Goal: Find specific page/section: Find specific page/section

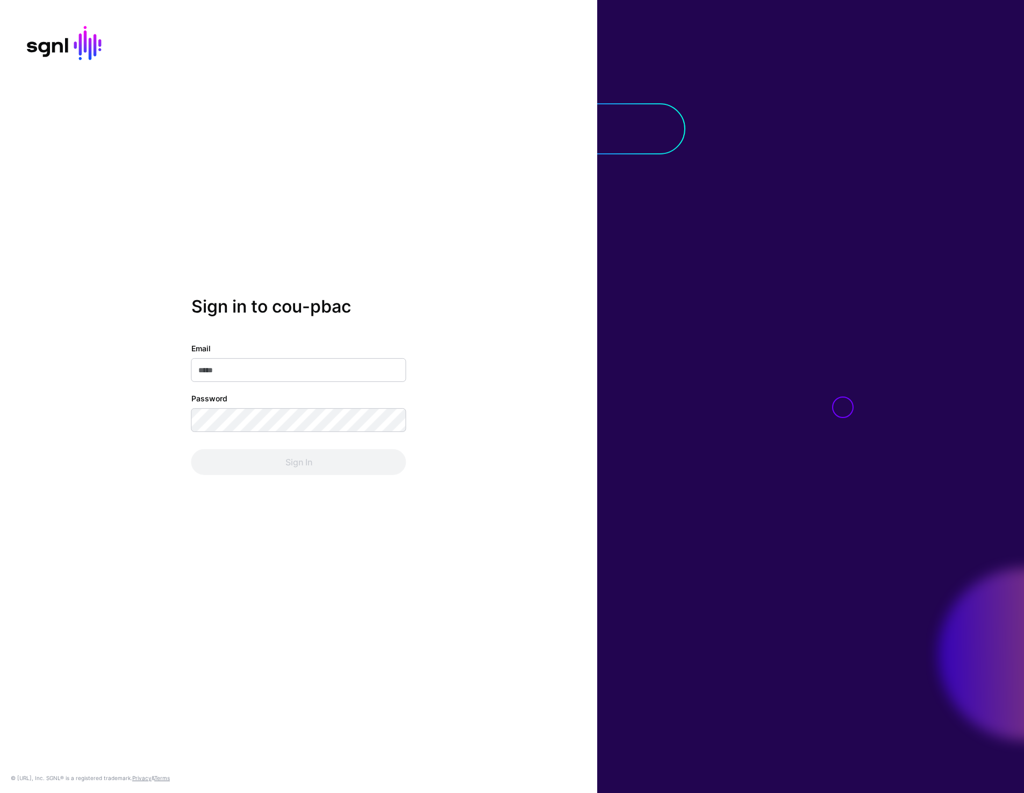
type input "**********"
click at [282, 465] on button "Sign In" at bounding box center [298, 462] width 215 height 26
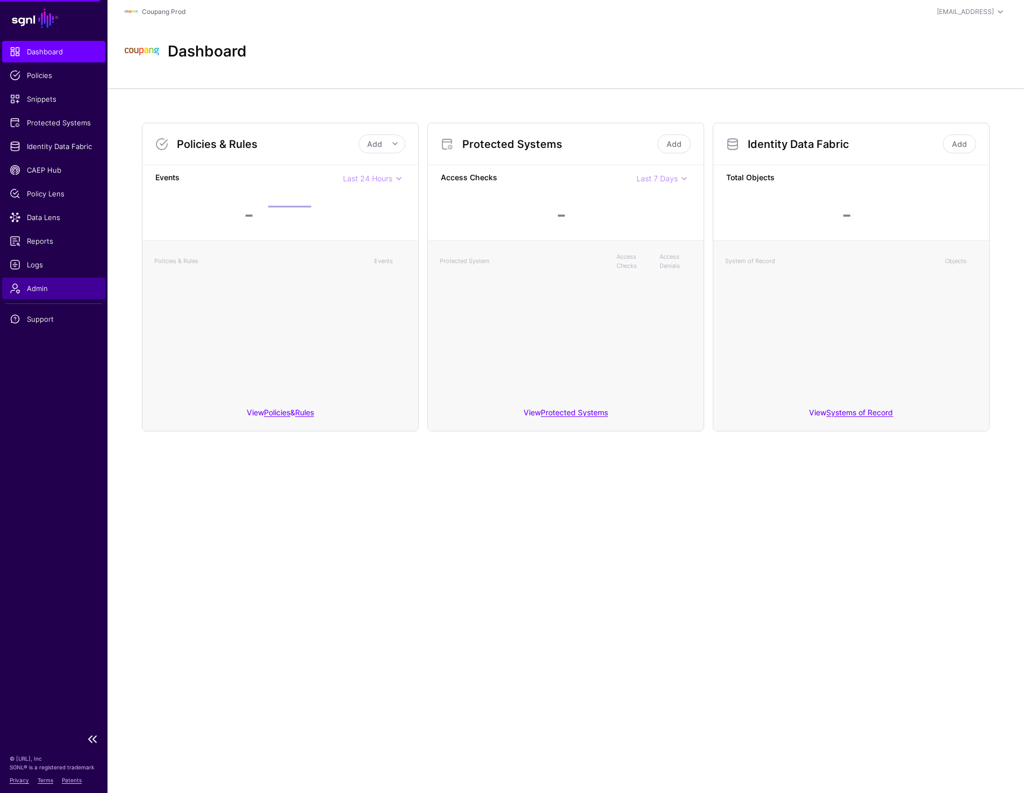
click at [26, 292] on span "Admin" at bounding box center [54, 288] width 88 height 11
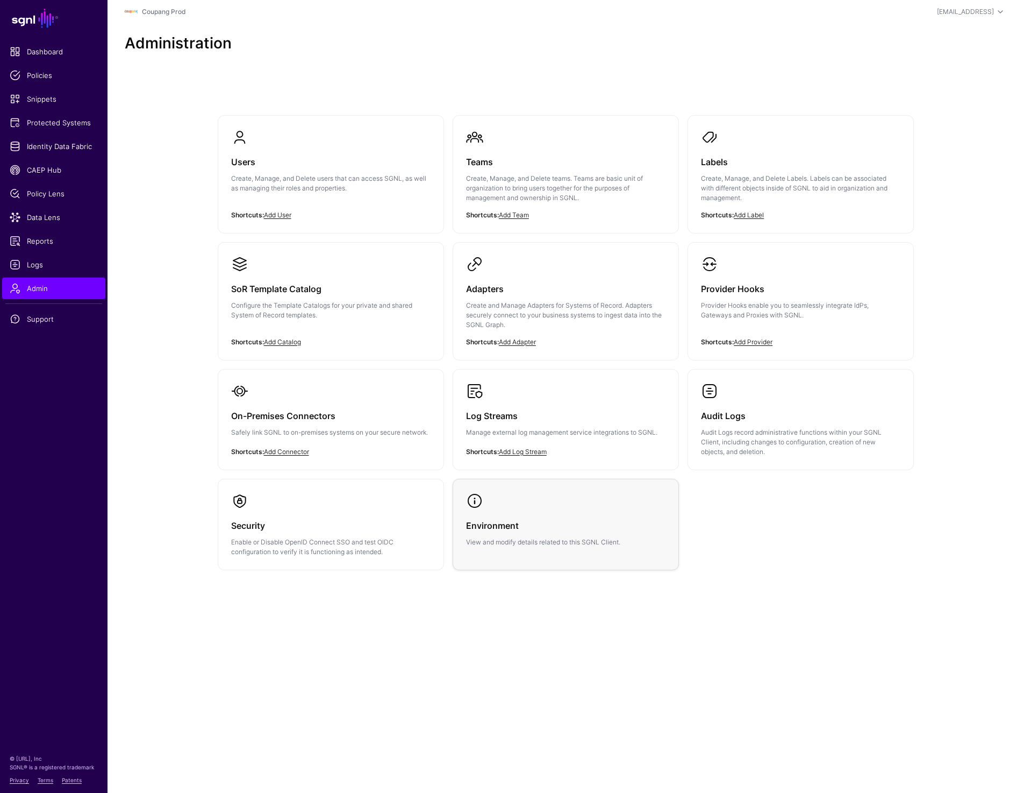
click at [509, 517] on div "Environment View and modify details related to this SGNL Client." at bounding box center [566, 528] width 200 height 38
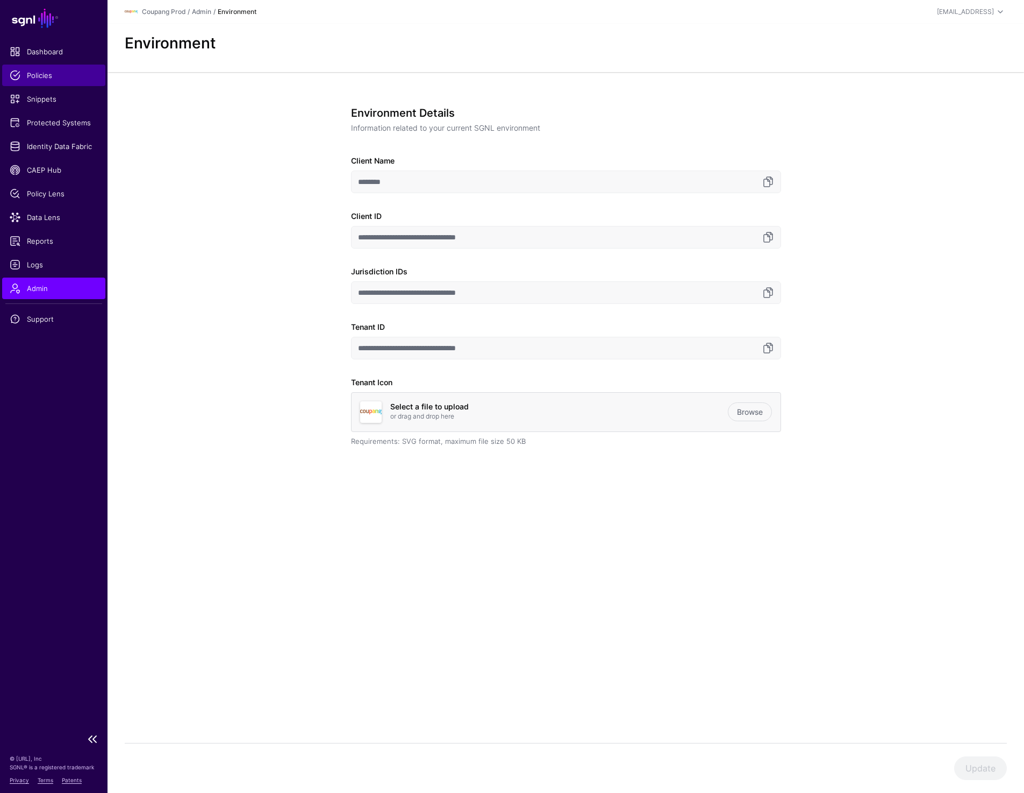
click at [54, 70] on span "Policies" at bounding box center [54, 75] width 88 height 11
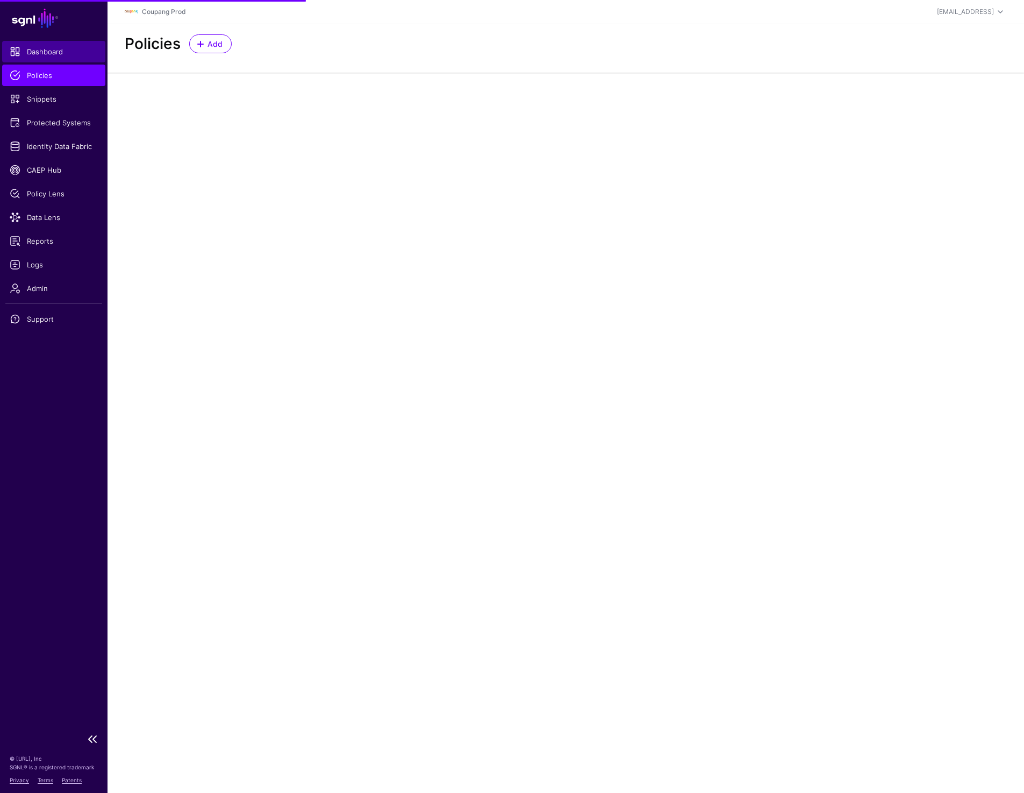
click at [55, 47] on span "Dashboard" at bounding box center [54, 51] width 88 height 11
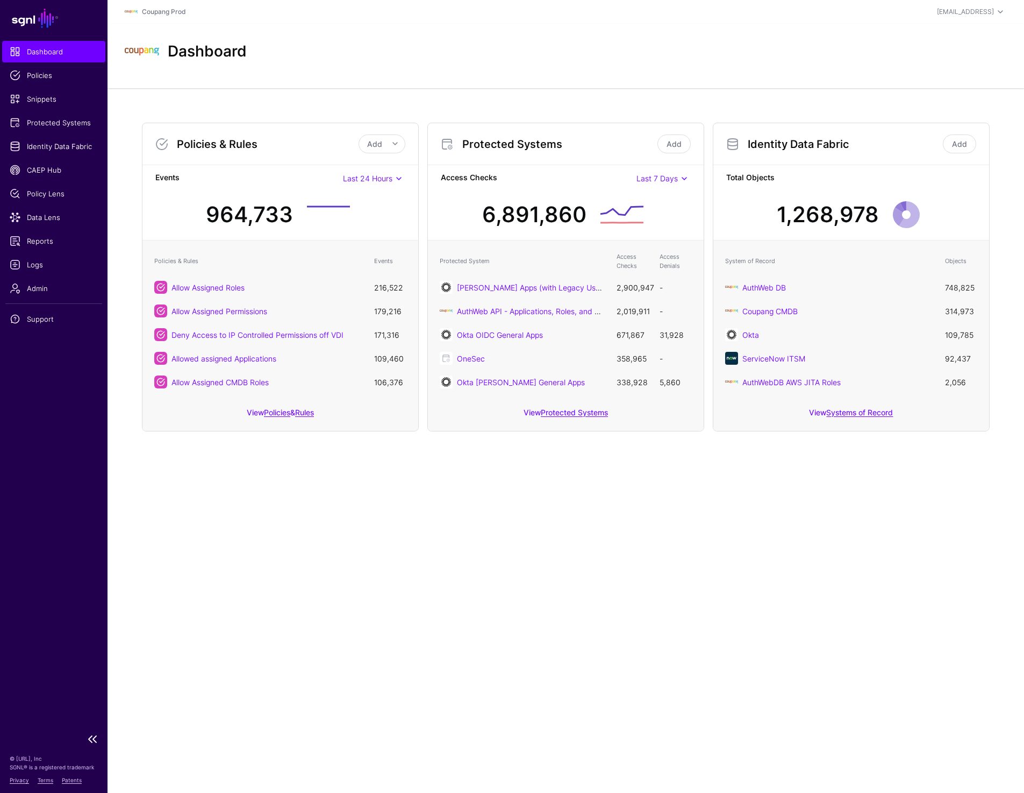
scroll to position [1, 0]
click at [36, 283] on span "Admin" at bounding box center [54, 288] width 88 height 11
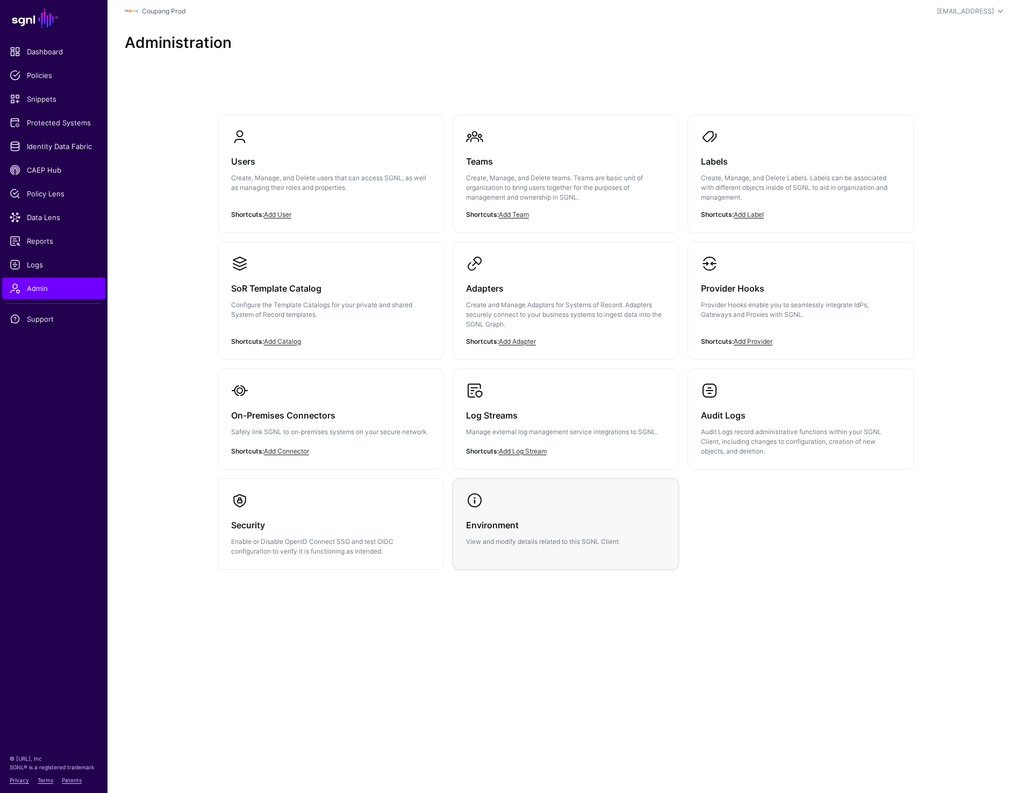
click at [539, 537] on p "View and modify details related to this SGNL Client." at bounding box center [566, 542] width 200 height 10
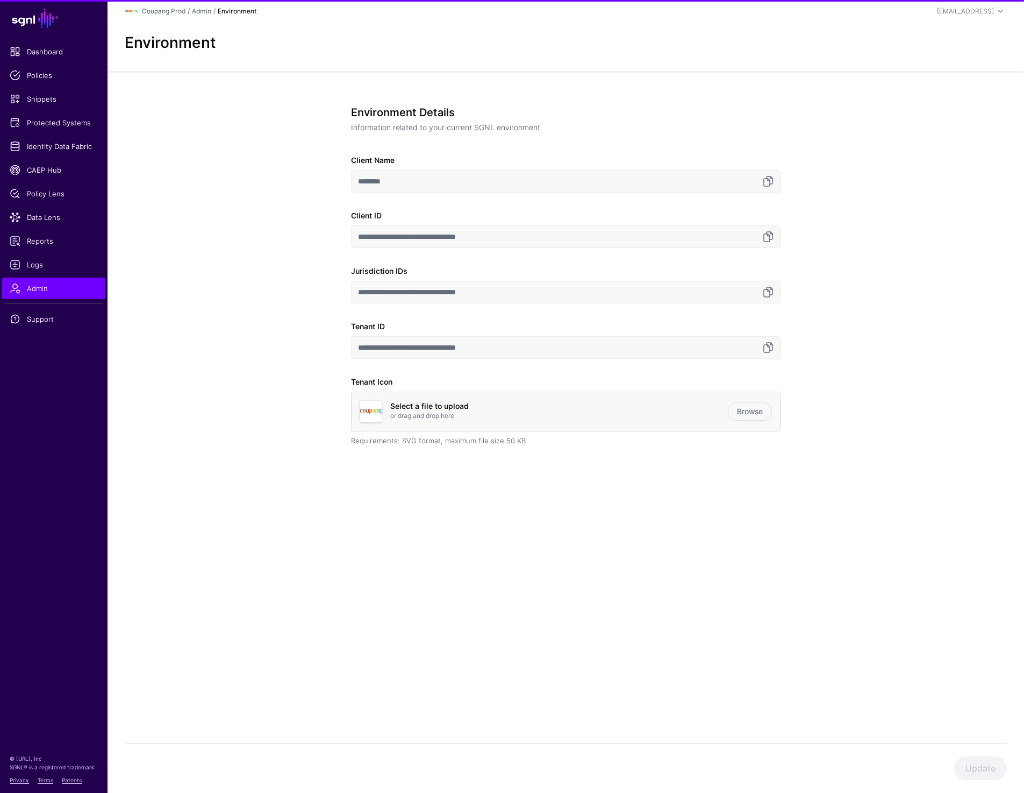
click at [263, 325] on div "**********" at bounding box center [566, 315] width 917 height 487
click at [240, 400] on div "**********" at bounding box center [566, 315] width 917 height 487
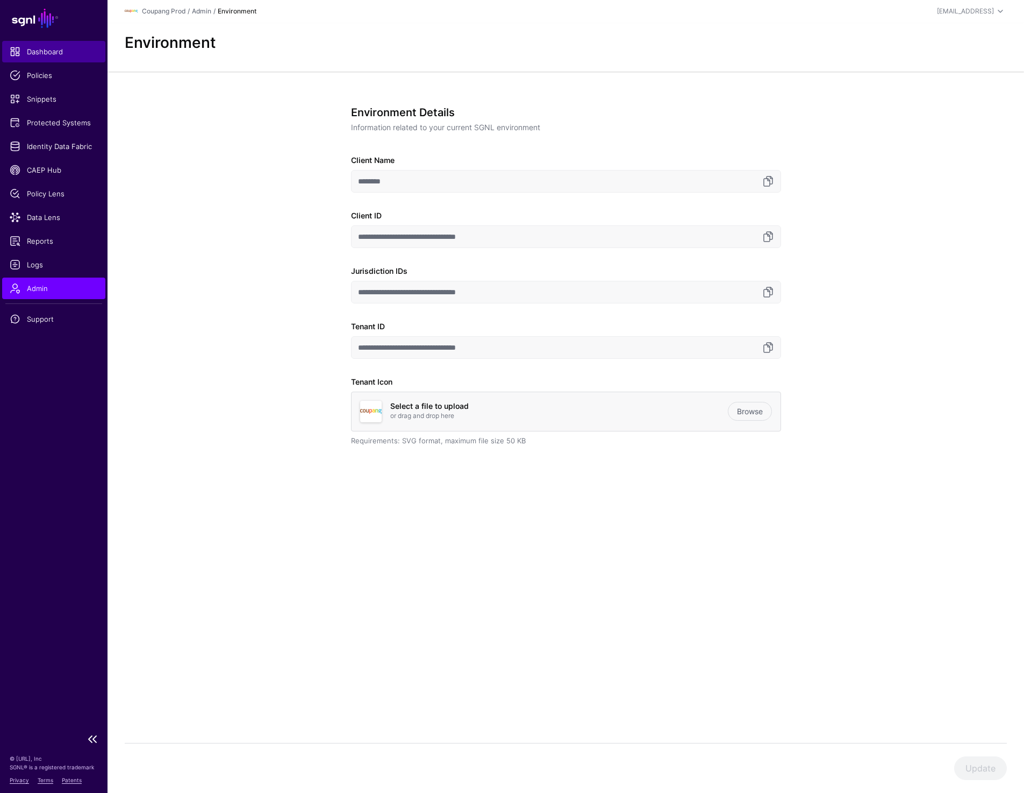
click at [66, 54] on span "Dashboard" at bounding box center [54, 51] width 88 height 11
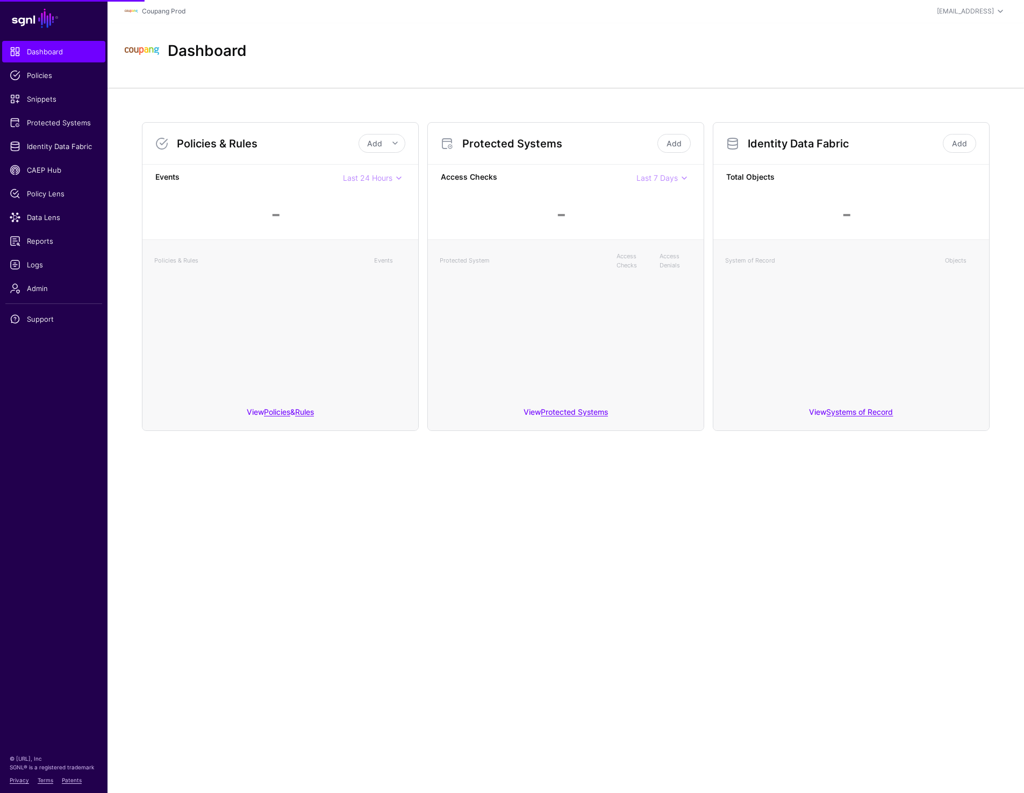
click at [366, 51] on div "Dashboard" at bounding box center [565, 51] width 891 height 34
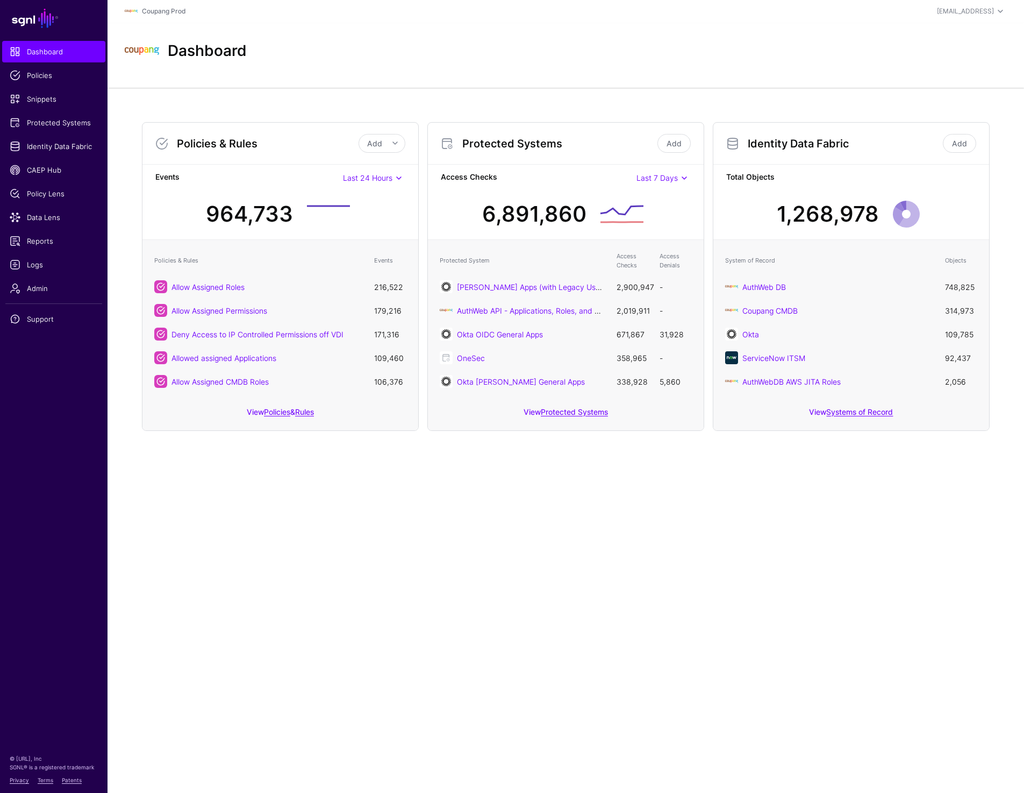
click at [545, 2] on header "Coupang Prod [EMAIL_ADDRESS] [PERSON_NAME] (READ ONLY) [EMAIL_ADDRESS] Coupang …" at bounding box center [566, 11] width 917 height 24
click at [44, 279] on link "Admin" at bounding box center [53, 288] width 103 height 22
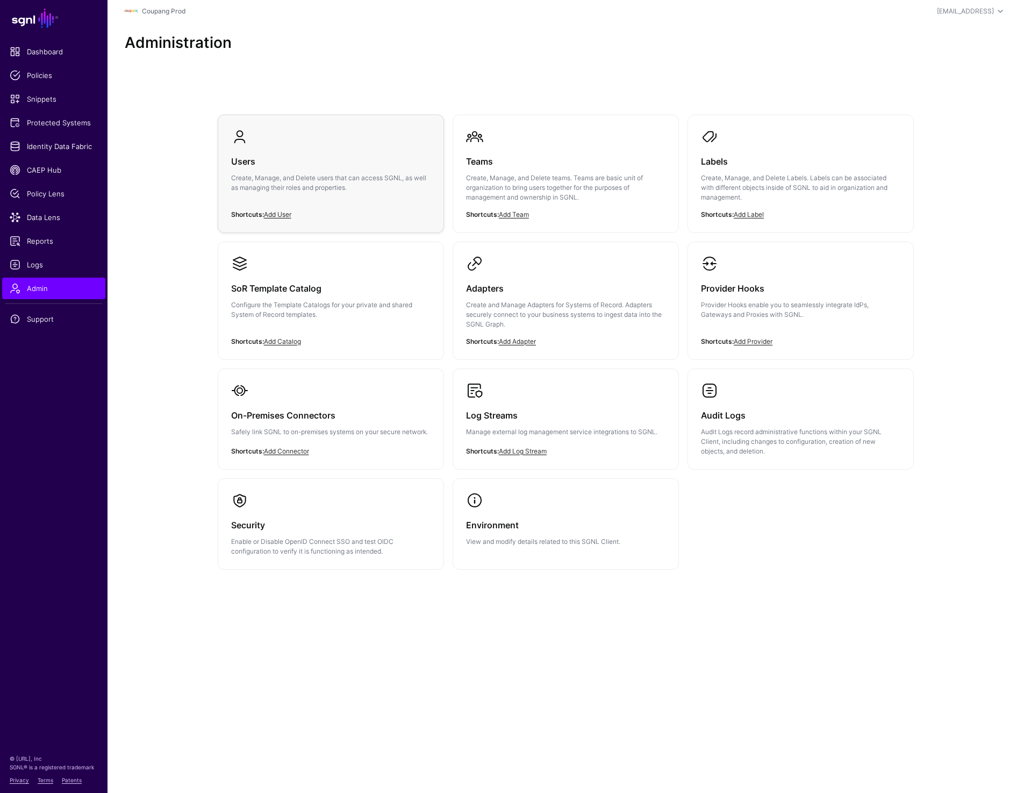
click at [348, 160] on h3 "Users" at bounding box center [331, 161] width 200 height 15
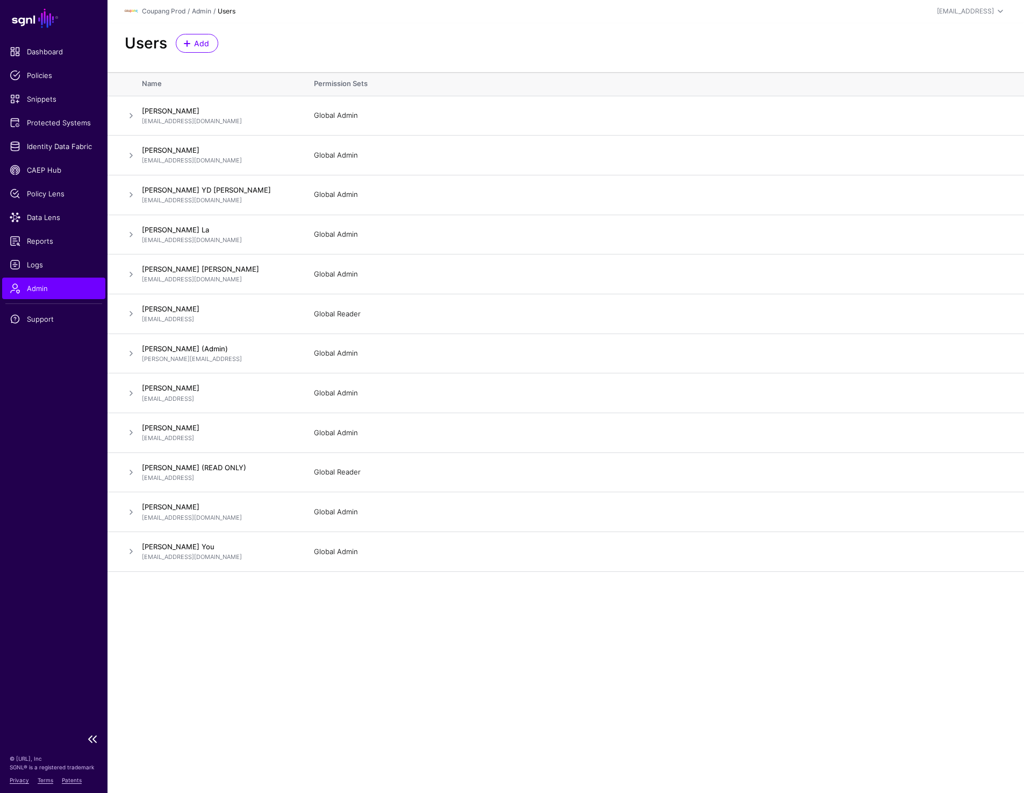
click at [29, 279] on link "Admin" at bounding box center [53, 288] width 103 height 22
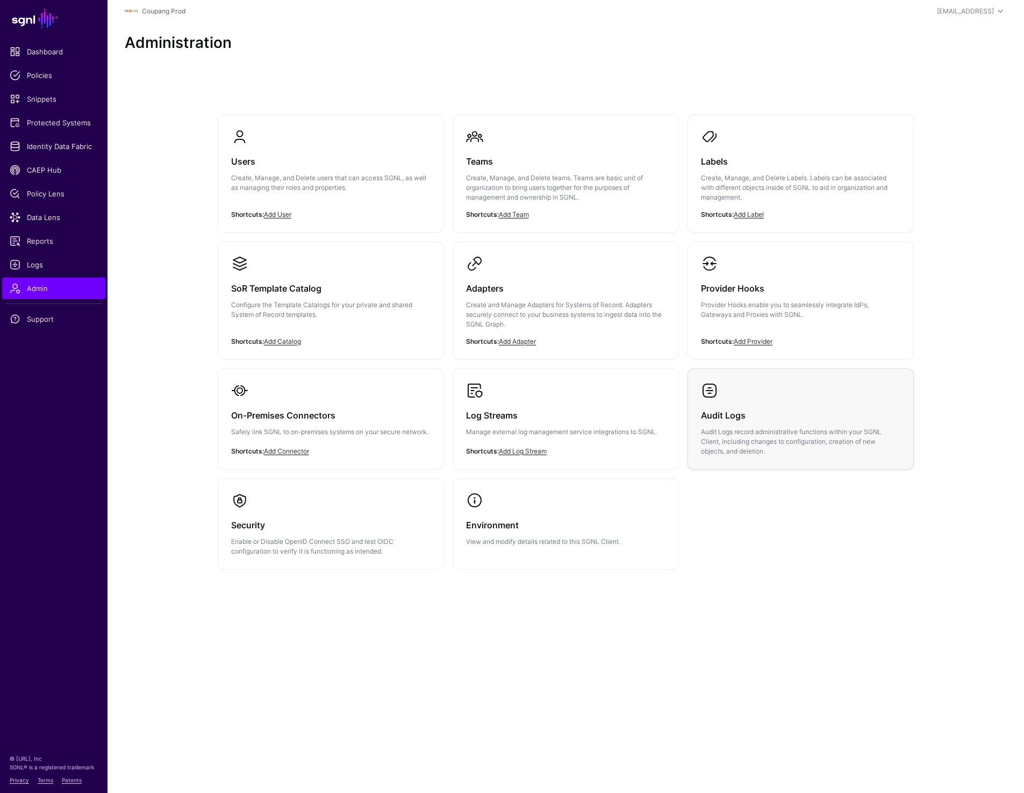
click at [739, 411] on h3 "Audit Logs" at bounding box center [801, 415] width 200 height 15
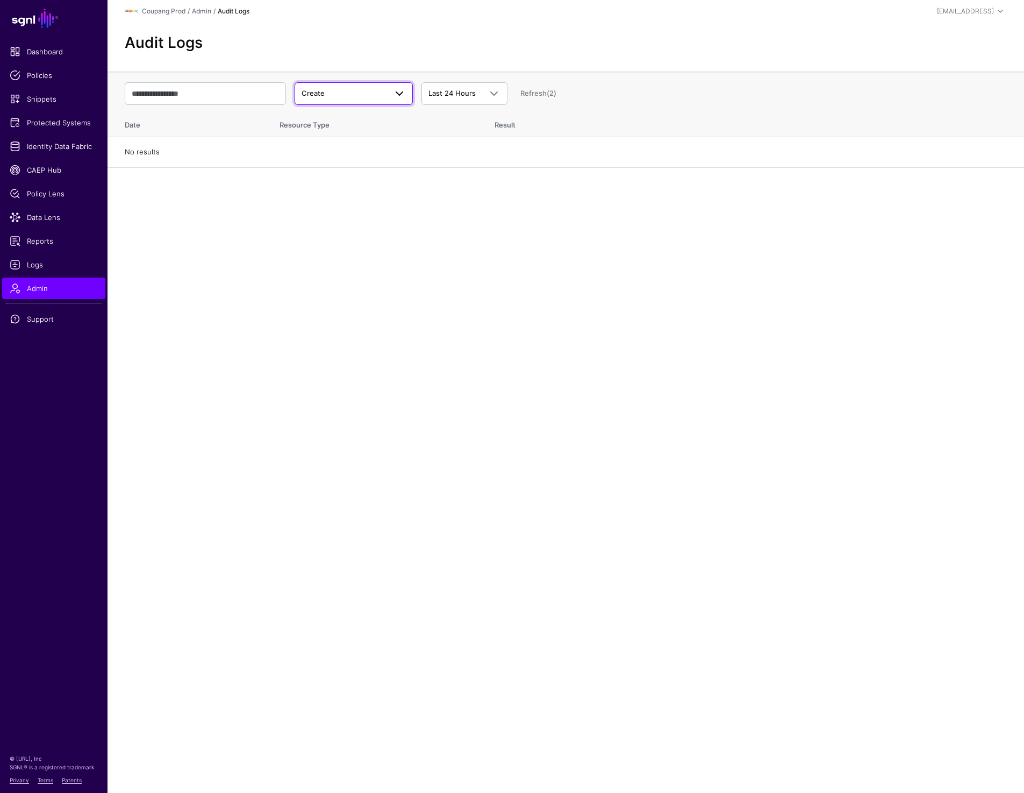
click at [343, 95] on span "Create" at bounding box center [344, 93] width 85 height 11
click at [323, 163] on button "Login" at bounding box center [354, 169] width 118 height 17
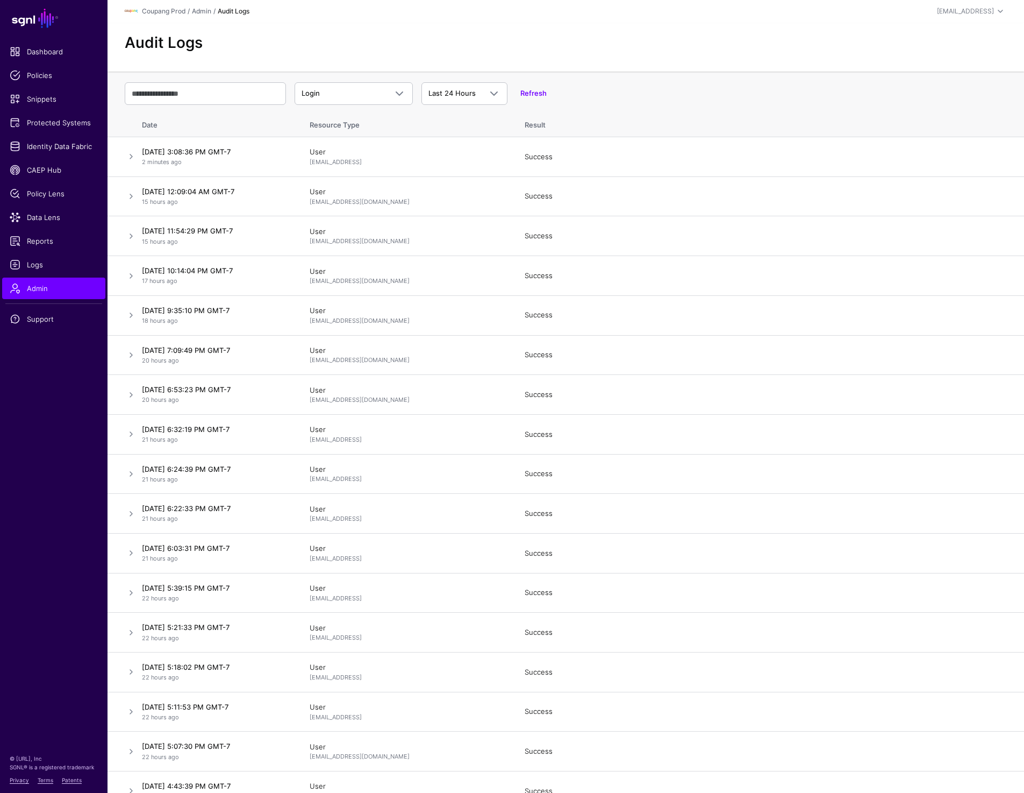
click at [662, 124] on th "Result" at bounding box center [769, 123] width 510 height 28
